Goal: Complete application form

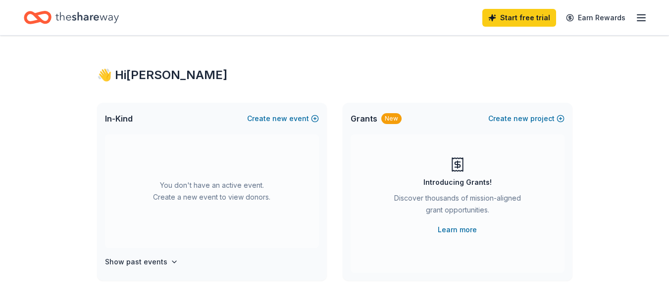
click at [415, 78] on div "👋 Hi [PERSON_NAME]" at bounding box center [334, 75] width 475 height 16
click at [286, 120] on span "new" at bounding box center [279, 119] width 15 height 12
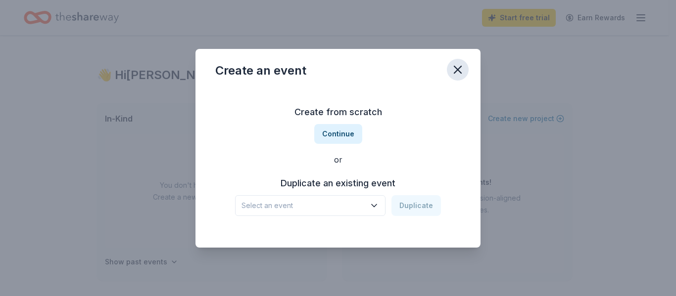
click at [457, 72] on icon "button" at bounding box center [458, 70] width 14 height 14
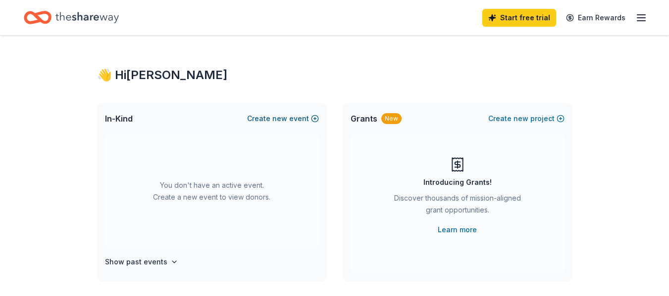
click at [292, 123] on button "Create new event" at bounding box center [283, 119] width 72 height 12
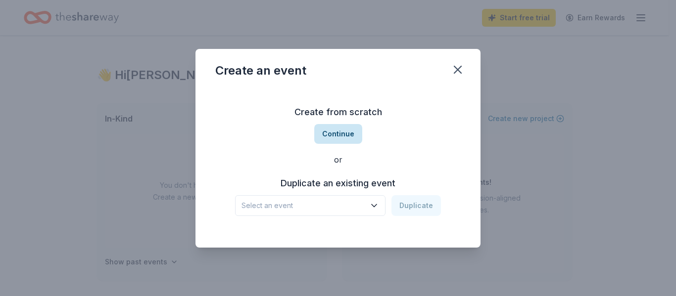
click at [332, 137] on button "Continue" at bounding box center [338, 134] width 48 height 20
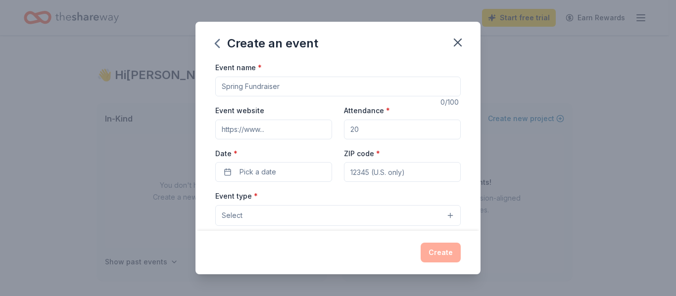
click at [344, 91] on input "Event name *" at bounding box center [337, 87] width 245 height 20
type input "W"
type input "Fall Fundraiser"
click at [282, 130] on input "Event website" at bounding box center [273, 130] width 117 height 20
click at [385, 132] on input "Attendance *" at bounding box center [402, 130] width 117 height 20
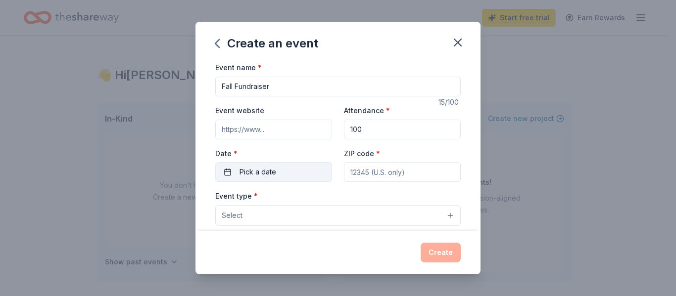
type input "100"
click at [276, 175] on button "Pick a date" at bounding box center [273, 172] width 117 height 20
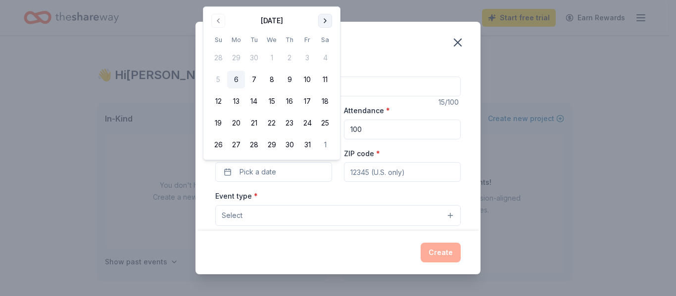
click at [320, 22] on button "Go to next month" at bounding box center [325, 21] width 14 height 14
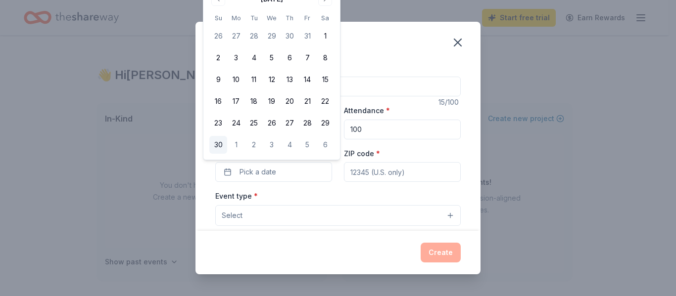
click at [219, 146] on button "30" at bounding box center [218, 145] width 18 height 18
click at [461, 154] on div "Event name * Fall Fundraiser 15 /100 Event website Attendance * 100 Date * [DAT…" at bounding box center [337, 145] width 285 height 169
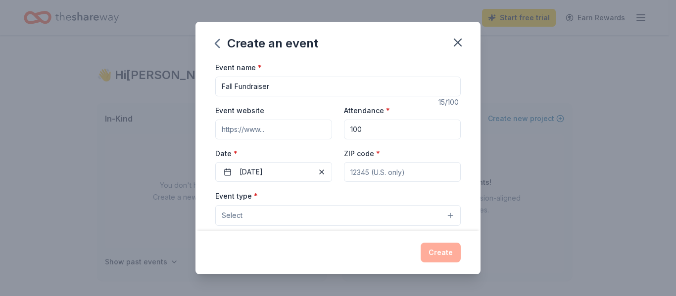
click at [378, 179] on input "ZIP code *" at bounding box center [402, 172] width 117 height 20
type input "20783"
click at [360, 217] on button "Select" at bounding box center [337, 215] width 245 height 21
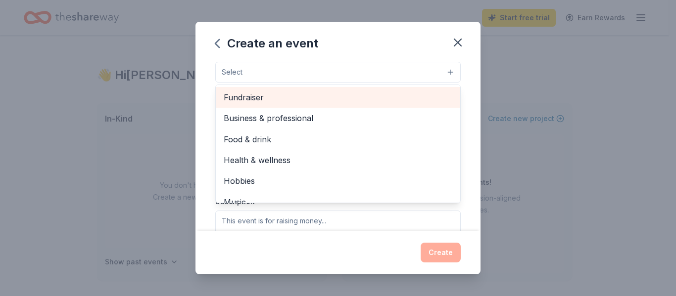
click at [252, 101] on span "Fundraiser" at bounding box center [338, 97] width 229 height 13
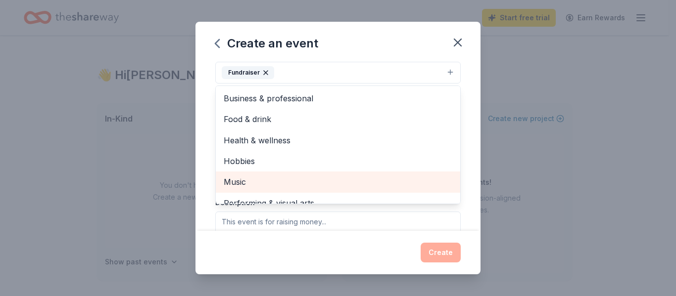
scroll to position [12, 0]
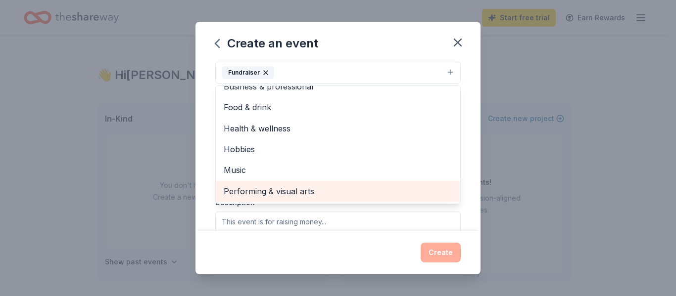
click at [296, 194] on span "Performing & visual arts" at bounding box center [338, 191] width 229 height 13
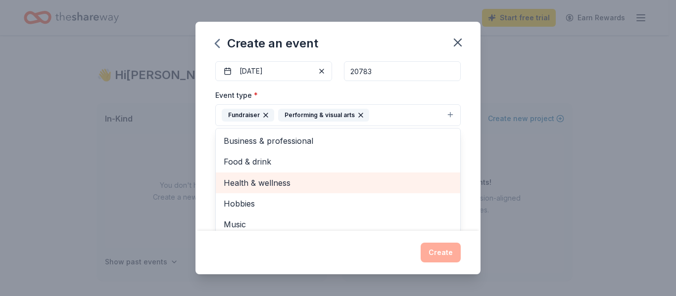
scroll to position [100, 0]
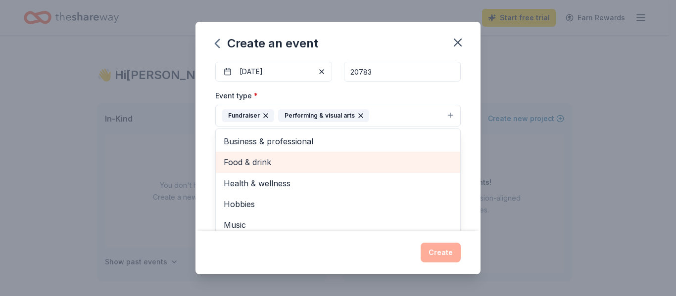
click at [252, 158] on span "Food & drink" at bounding box center [338, 162] width 229 height 13
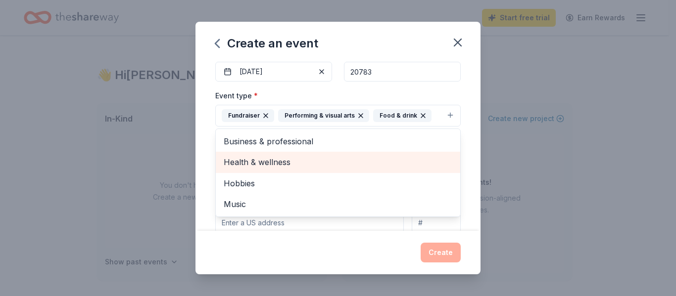
click at [307, 157] on span "Health & wellness" at bounding box center [338, 162] width 229 height 13
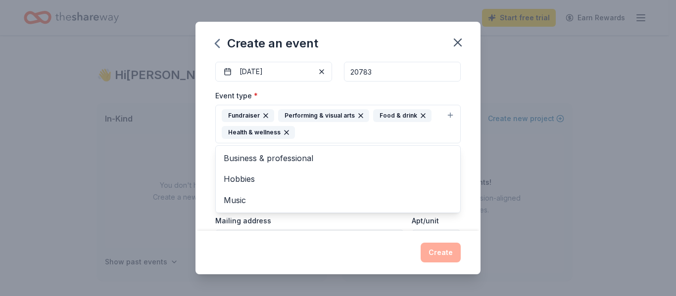
click at [458, 93] on div "Event name * Fall Fundraiser 15 /100 Event website Attendance * 100 Date * [DAT…" at bounding box center [337, 145] width 285 height 169
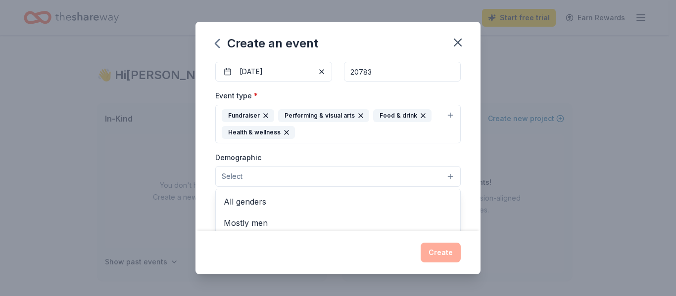
click at [262, 180] on button "Select" at bounding box center [337, 176] width 245 height 21
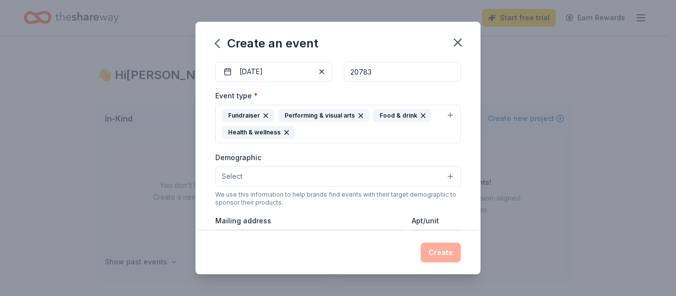
click at [262, 180] on button "Select" at bounding box center [337, 176] width 245 height 21
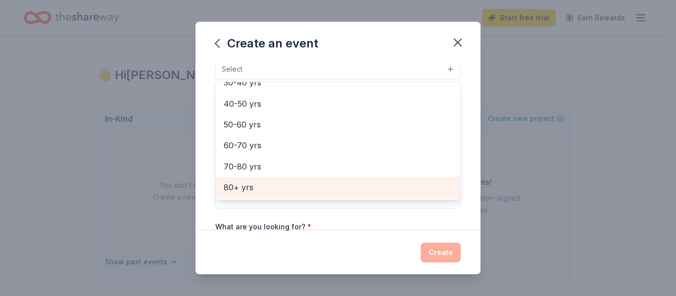
scroll to position [0, 0]
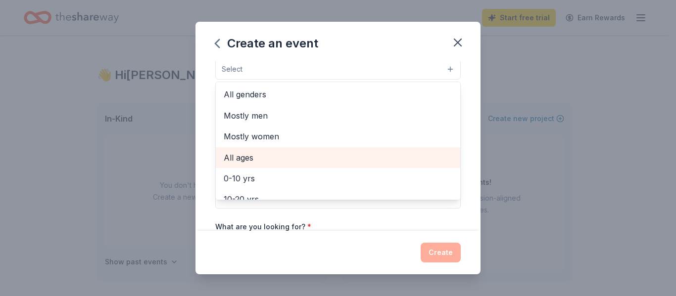
click at [239, 152] on span "All ages" at bounding box center [338, 157] width 229 height 13
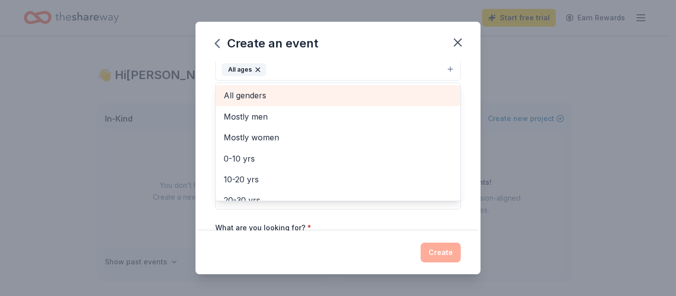
click at [263, 96] on span "All genders" at bounding box center [338, 95] width 229 height 13
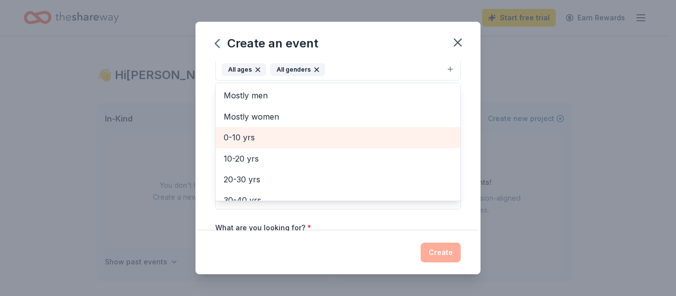
click at [266, 134] on span "0-10 yrs" at bounding box center [338, 137] width 229 height 13
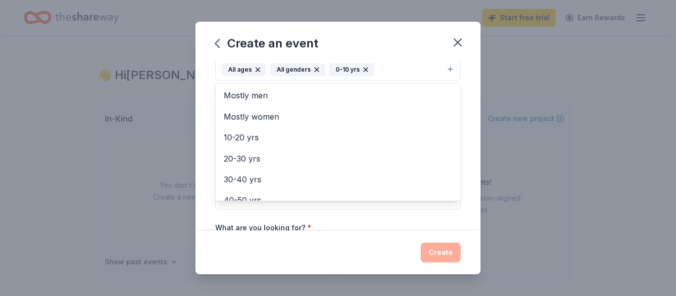
click at [465, 164] on div "Event name * Fall Fundraiser 15 /100 Event website Attendance * 100 Date * [DAT…" at bounding box center [337, 145] width 285 height 169
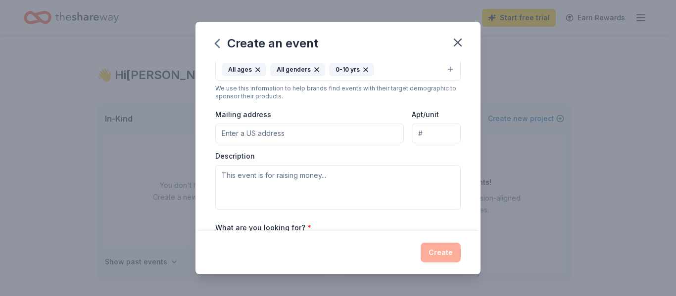
scroll to position [205, 0]
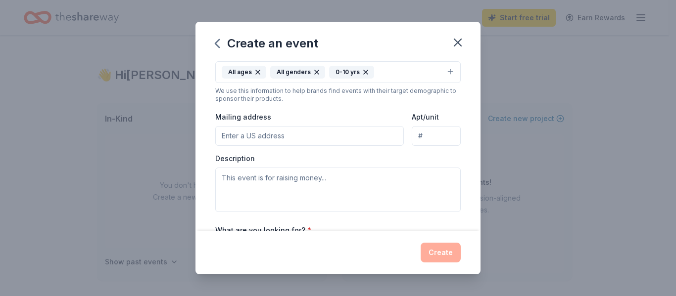
click at [295, 138] on input "Mailing address" at bounding box center [309, 136] width 189 height 20
type input "[STREET_ADDRESS]"
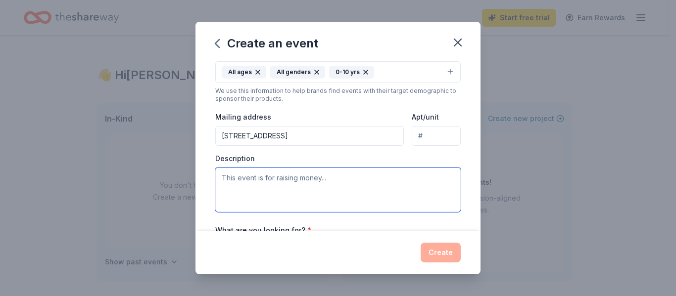
click at [282, 187] on textarea at bounding box center [337, 190] width 245 height 45
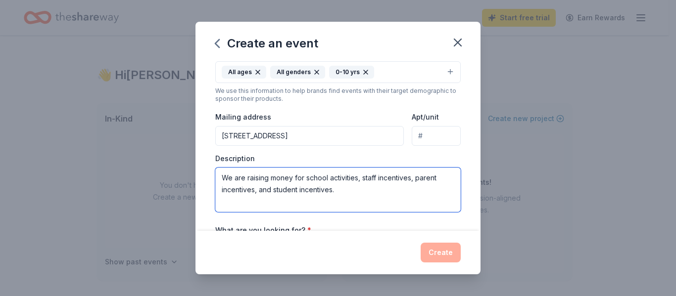
scroll to position [322, 0]
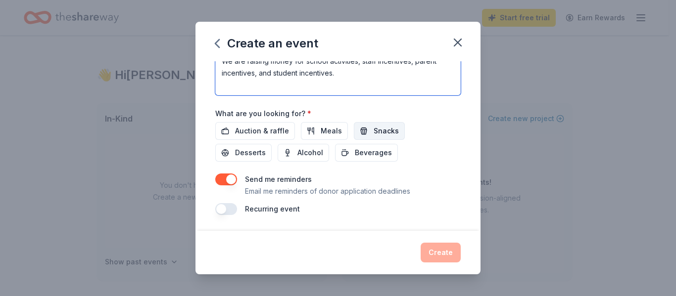
type textarea "We are raising money for school activities, staff incentives, parent incentives…"
click at [380, 130] on span "Snacks" at bounding box center [386, 131] width 25 height 12
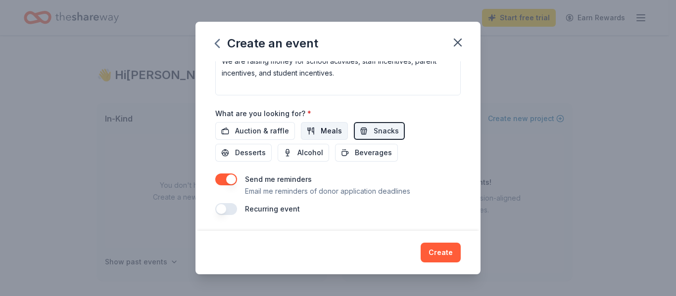
click at [317, 130] on button "Meals" at bounding box center [324, 131] width 47 height 18
click at [259, 131] on span "Auction & raffle" at bounding box center [262, 131] width 54 height 12
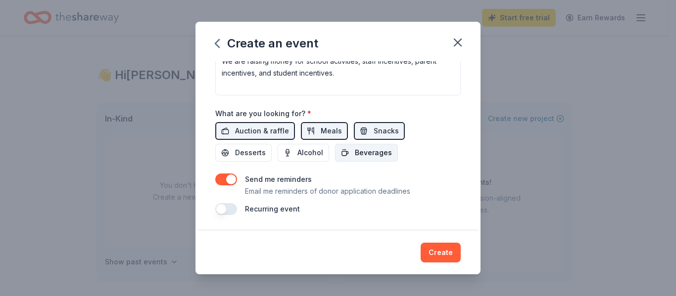
click at [375, 151] on span "Beverages" at bounding box center [373, 153] width 37 height 12
click at [226, 210] on button "button" at bounding box center [226, 209] width 22 height 12
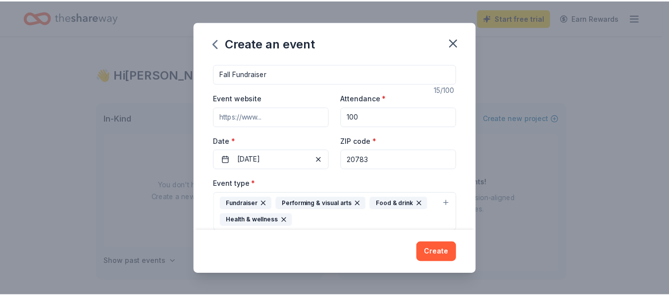
scroll to position [0, 0]
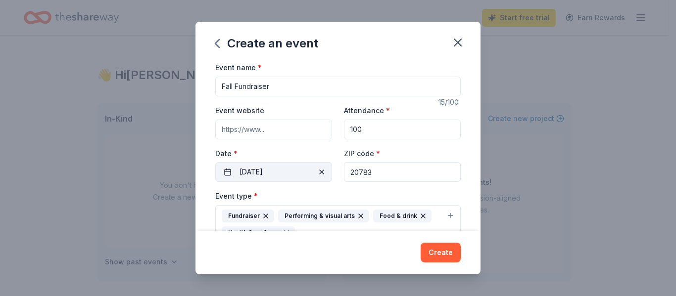
click at [289, 173] on button "[DATE]" at bounding box center [273, 172] width 117 height 20
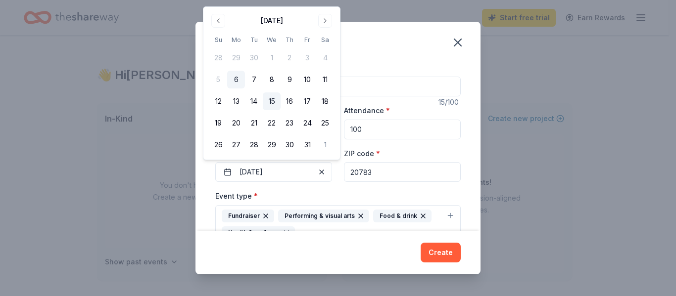
click at [270, 102] on button "15" at bounding box center [272, 102] width 18 height 18
click at [402, 193] on div "Event type * Fundraiser Performing & visual arts Food & drink Health & wellness" at bounding box center [337, 217] width 245 height 54
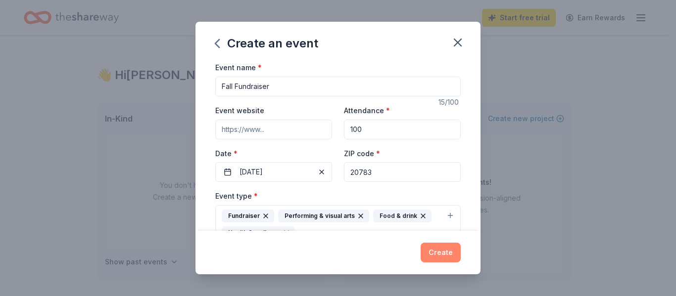
click at [441, 246] on button "Create" at bounding box center [441, 253] width 40 height 20
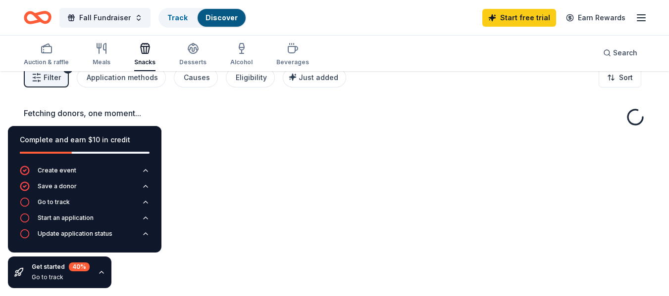
scroll to position [13, 0]
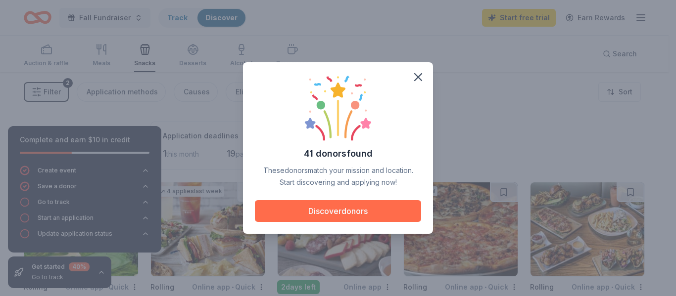
click at [355, 214] on button "Discover donors" at bounding box center [338, 211] width 166 height 22
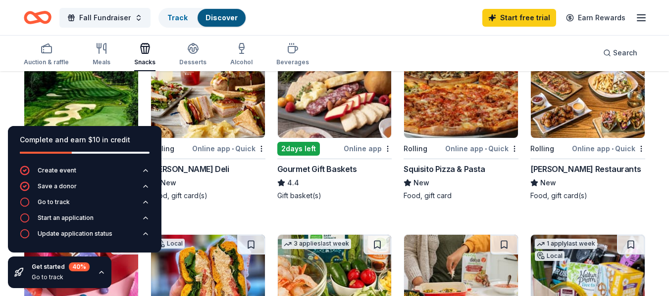
scroll to position [121, 0]
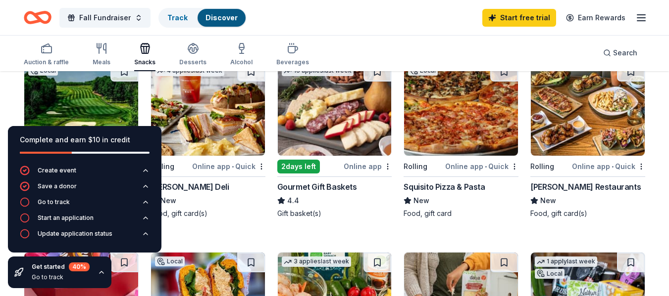
click at [106, 137] on div "Complete and earn $10 in credit" at bounding box center [85, 140] width 130 height 12
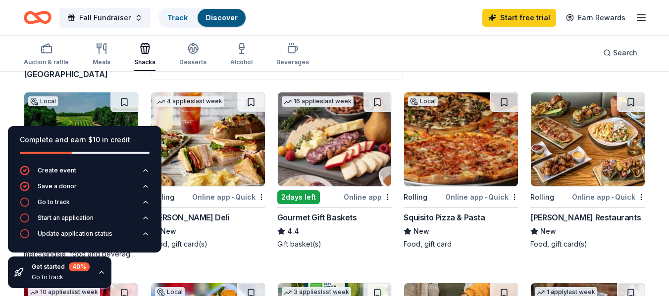
scroll to position [89, 0]
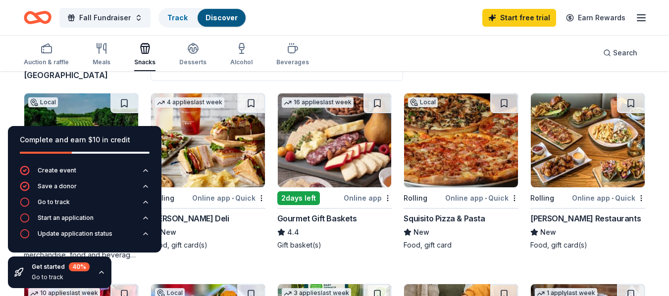
click at [363, 194] on div "Online app" at bounding box center [367, 198] width 48 height 12
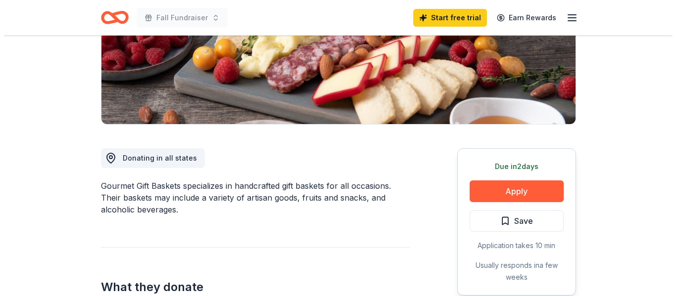
scroll to position [181, 0]
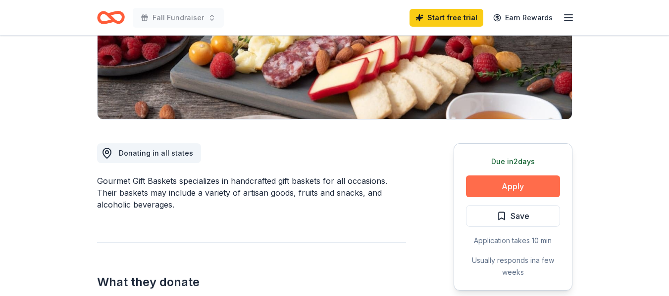
click at [506, 183] on button "Apply" at bounding box center [513, 187] width 94 height 22
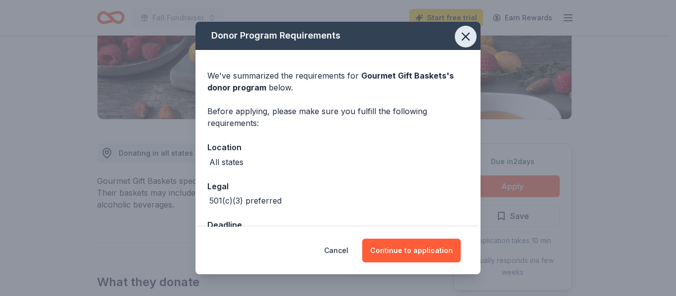
click at [459, 40] on icon "button" at bounding box center [466, 37] width 14 height 14
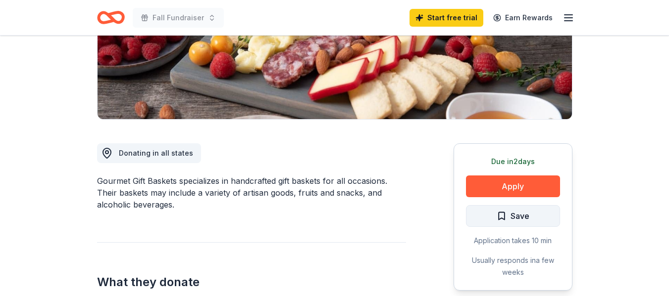
click at [504, 218] on span "Save" at bounding box center [512, 216] width 33 height 13
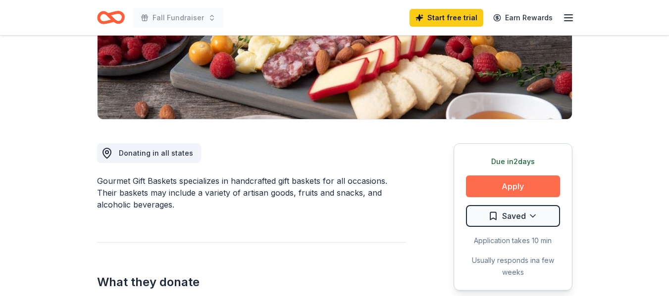
click at [508, 191] on button "Apply" at bounding box center [513, 187] width 94 height 22
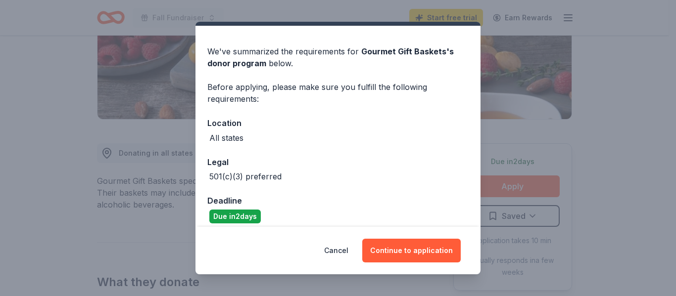
scroll to position [33, 0]
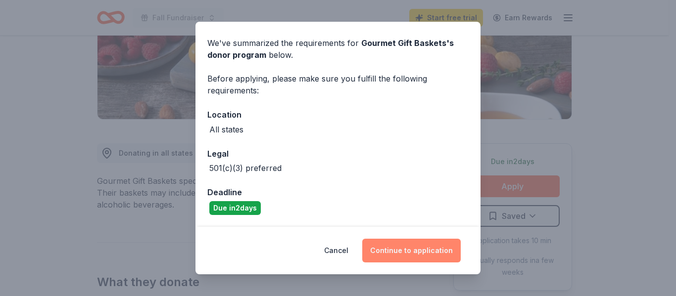
click at [407, 250] on button "Continue to application" at bounding box center [411, 251] width 98 height 24
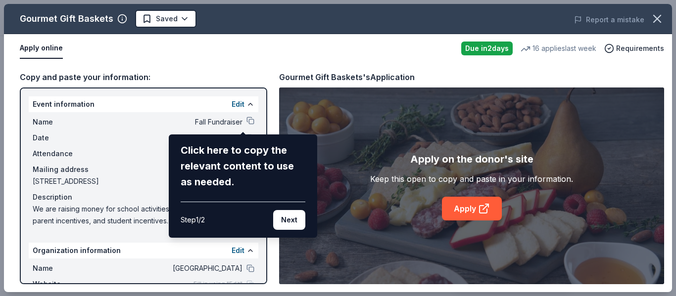
click at [465, 217] on div "Gourmet Gift Baskets Saved Report a mistake Apply online Due in 2 days 16 appli…" at bounding box center [338, 148] width 668 height 288
click at [477, 208] on div "Gourmet Gift Baskets Saved Report a mistake Apply online Due in 2 days 16 appli…" at bounding box center [338, 148] width 668 height 288
click at [288, 222] on button "Next" at bounding box center [289, 220] width 32 height 20
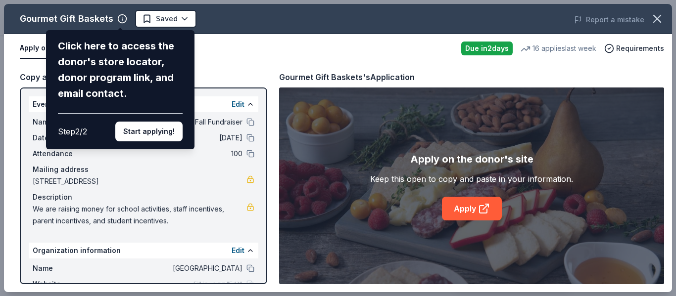
click at [68, 134] on div "Step 2 / 2" at bounding box center [72, 132] width 29 height 12
click at [149, 130] on button "Start applying!" at bounding box center [148, 132] width 67 height 20
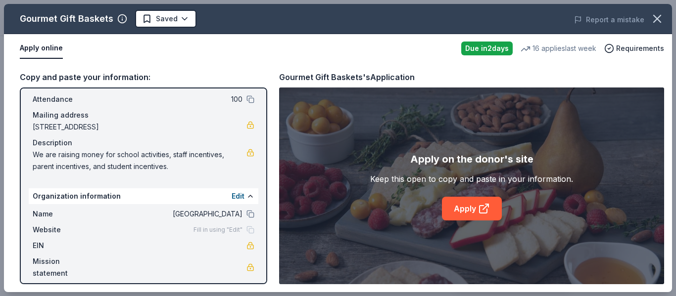
scroll to position [62, 0]
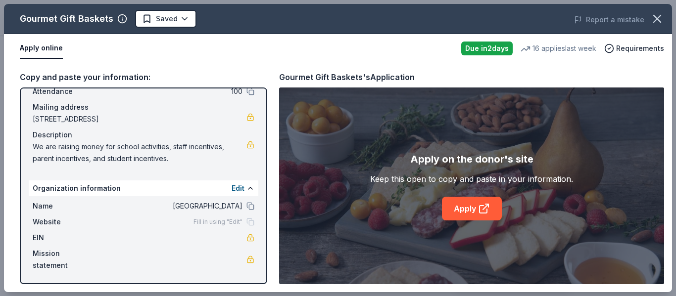
click at [238, 189] on div "Edit" at bounding box center [243, 189] width 23 height 12
click at [234, 189] on button "Edit" at bounding box center [238, 189] width 13 height 12
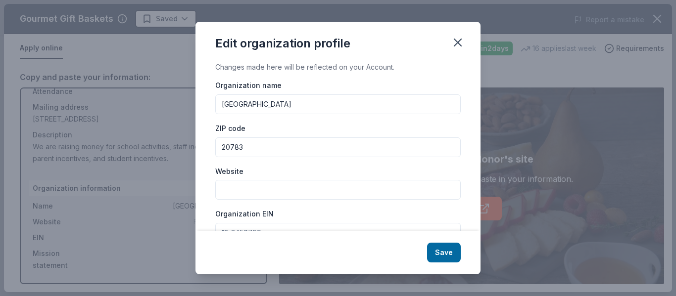
click at [270, 184] on input "Website" at bounding box center [337, 190] width 245 height 20
paste input "https://www.pgcps.org/schools/lewisdale-elementary"
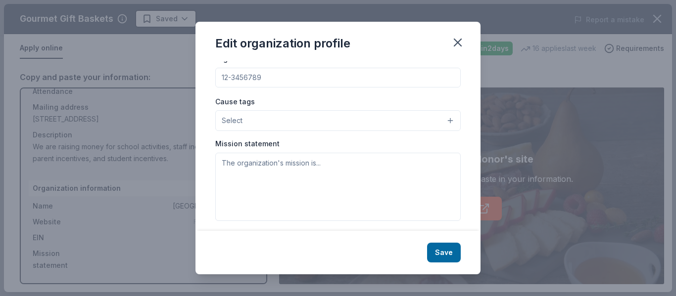
scroll to position [156, 0]
type input "https://www.pgcps.org/schools/lewisdale-elementary"
click at [394, 122] on button "Select" at bounding box center [337, 120] width 245 height 21
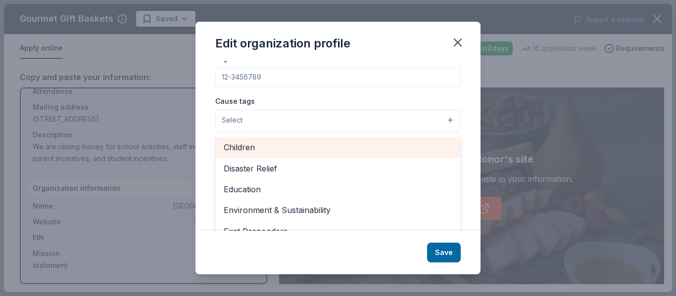
scroll to position [29, 0]
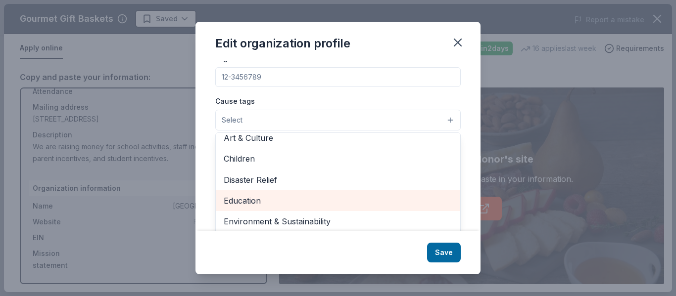
click at [272, 200] on span "Education" at bounding box center [338, 200] width 229 height 13
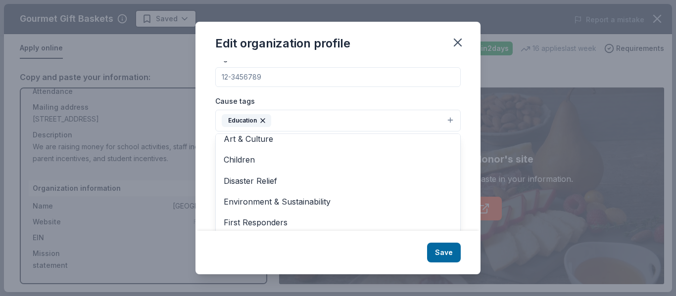
click at [469, 121] on div "Changes made here will be reflected on your Account. Organization name Lewisdal…" at bounding box center [337, 145] width 285 height 169
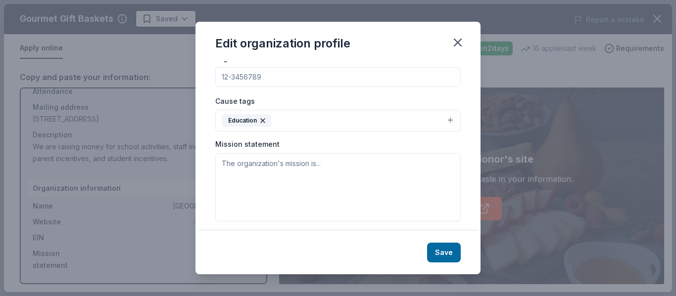
click at [310, 121] on button "Education" at bounding box center [337, 121] width 245 height 22
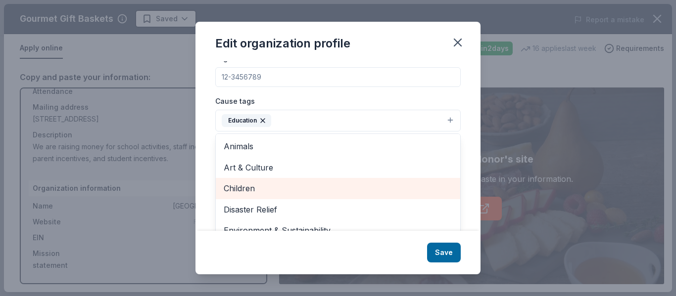
click at [246, 193] on span "Children" at bounding box center [338, 188] width 229 height 13
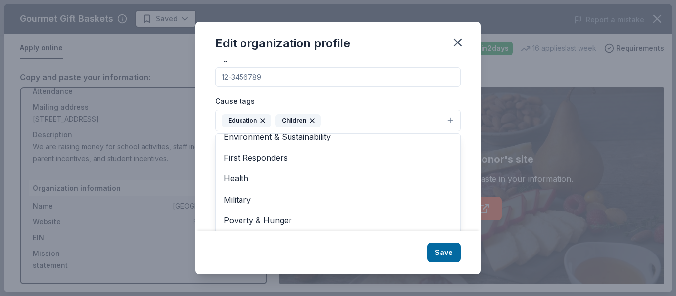
scroll to position [73, 0]
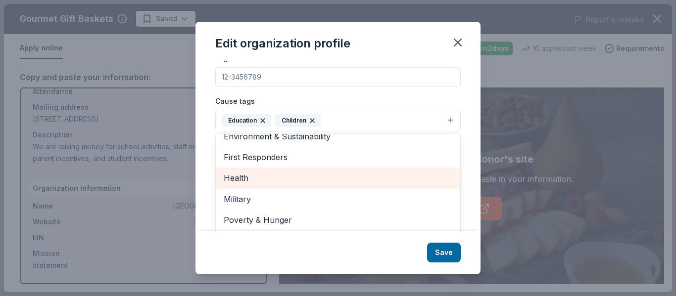
click at [240, 182] on span "Health" at bounding box center [338, 178] width 229 height 13
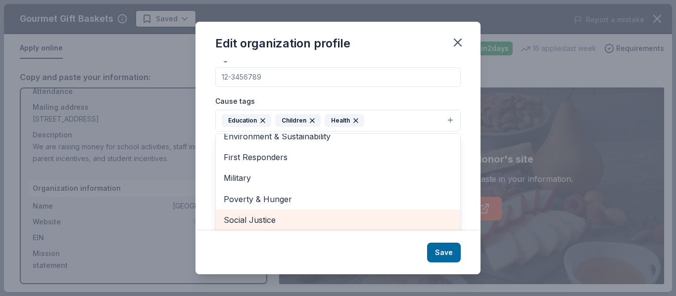
scroll to position [75, 0]
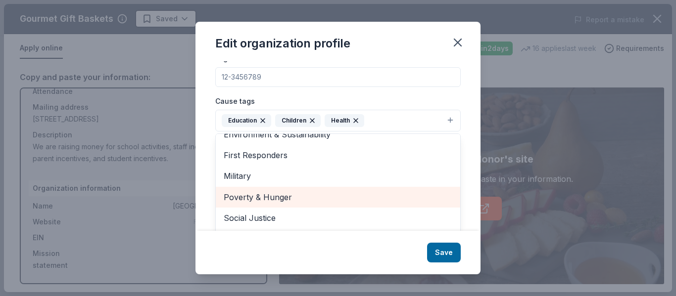
click at [281, 202] on span "Poverty & Hunger" at bounding box center [338, 197] width 229 height 13
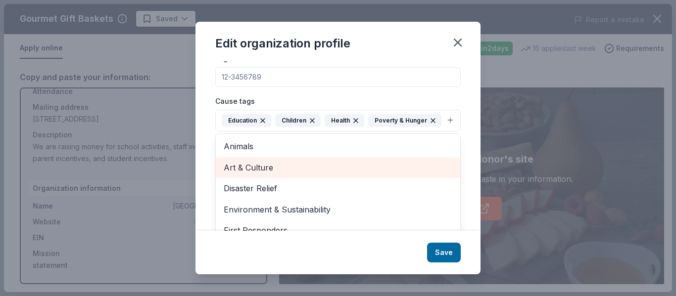
scroll to position [44, 0]
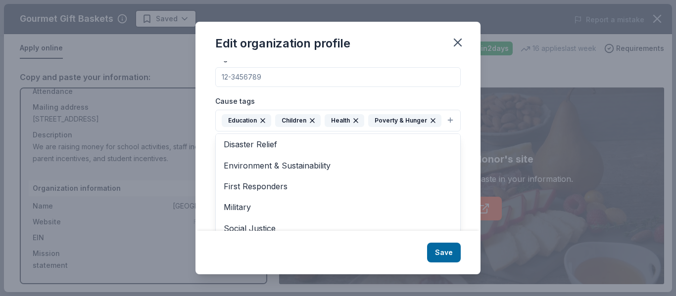
click at [443, 257] on div "Edit organization profile Changes made here will be reflected on your Account. …" at bounding box center [337, 148] width 285 height 252
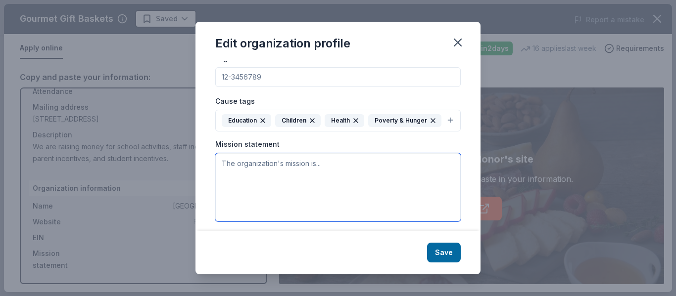
click at [327, 200] on textarea at bounding box center [337, 187] width 245 height 68
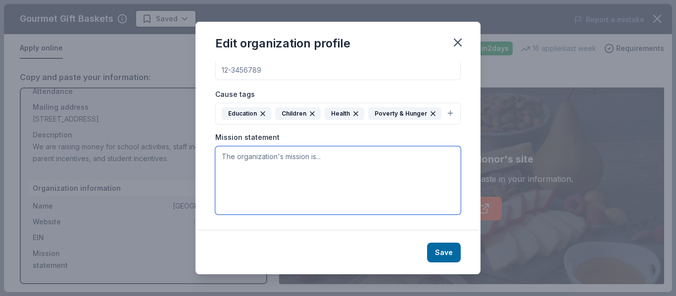
paste textarea "At Lewisdale Elementary, our students and teachers leap beyond expectations by …"
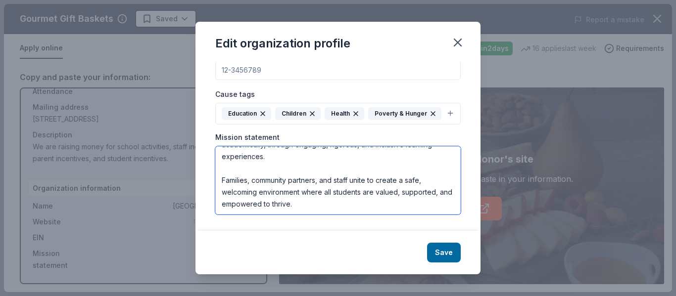
scroll to position [71, 0]
click at [232, 172] on textarea "At Lewisdale Elementary, our students and teachers leap beyond expectations by …" at bounding box center [337, 180] width 245 height 68
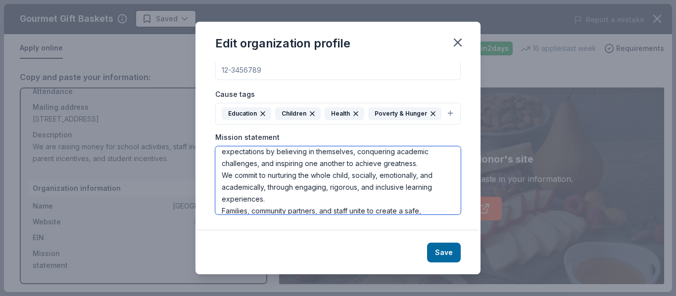
scroll to position [5, 0]
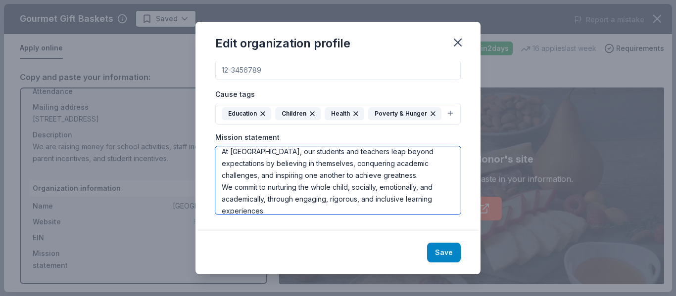
type textarea "At Lewisdale Elementary, our students and teachers leap beyond expectations by …"
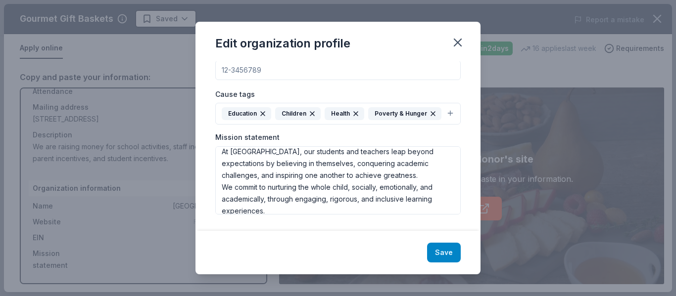
click at [437, 257] on button "Save" at bounding box center [444, 253] width 34 height 20
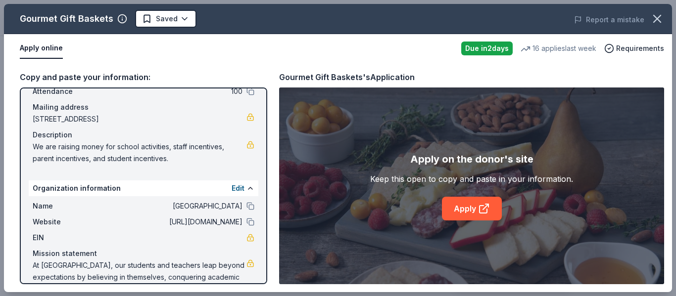
scroll to position [86, 0]
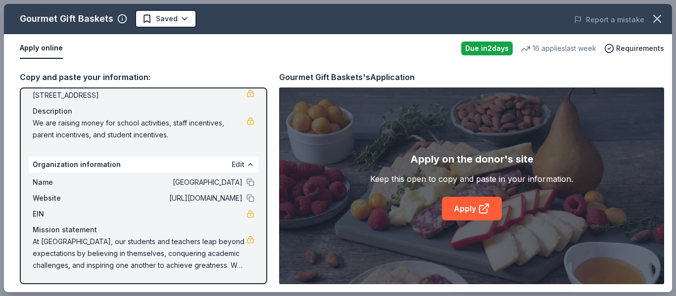
click at [232, 163] on button "Edit" at bounding box center [238, 165] width 13 height 12
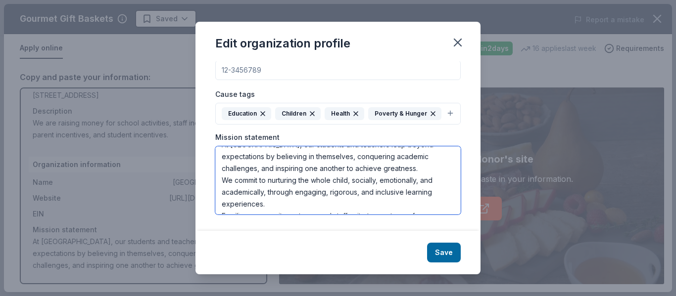
scroll to position [0, 0]
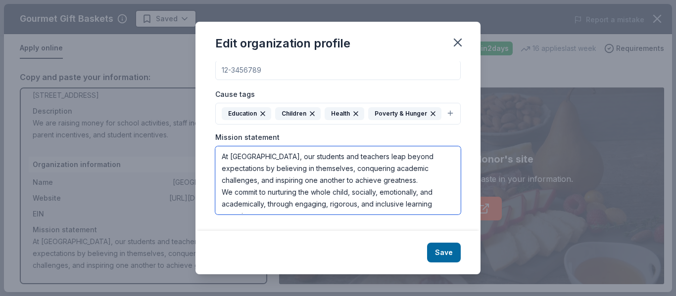
drag, startPoint x: 427, startPoint y: 170, endPoint x: 205, endPoint y: 148, distance: 222.7
click at [205, 148] on div "Changes made here will be reflected on your Account. Organization name Lewisdal…" at bounding box center [337, 145] width 285 height 169
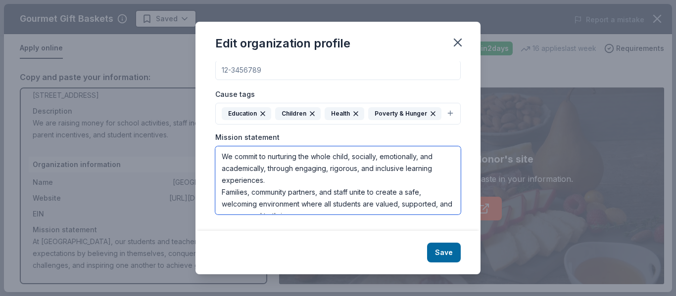
scroll to position [6, 0]
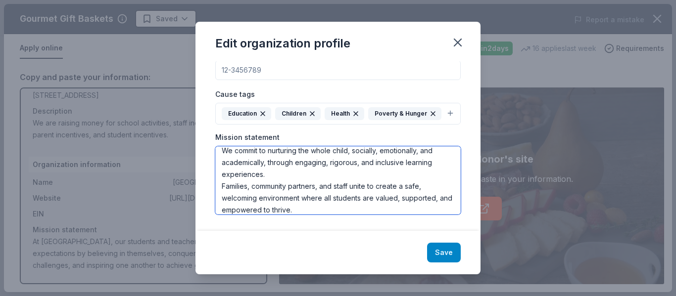
type textarea "We commit to nurturing the whole child, socially, emotionally, and academically…"
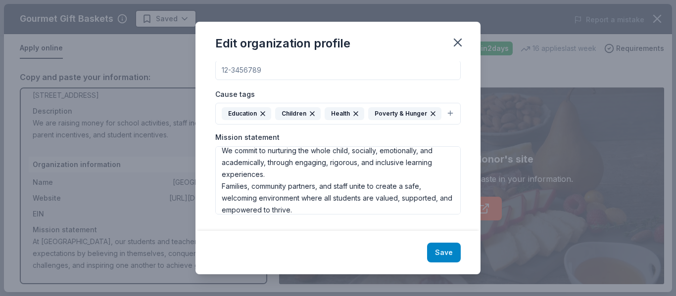
click at [435, 246] on button "Save" at bounding box center [444, 253] width 34 height 20
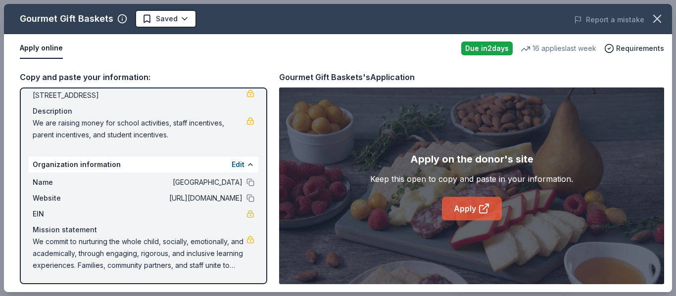
click at [452, 210] on link "Apply" at bounding box center [472, 209] width 60 height 24
